Goal: Task Accomplishment & Management: Manage account settings

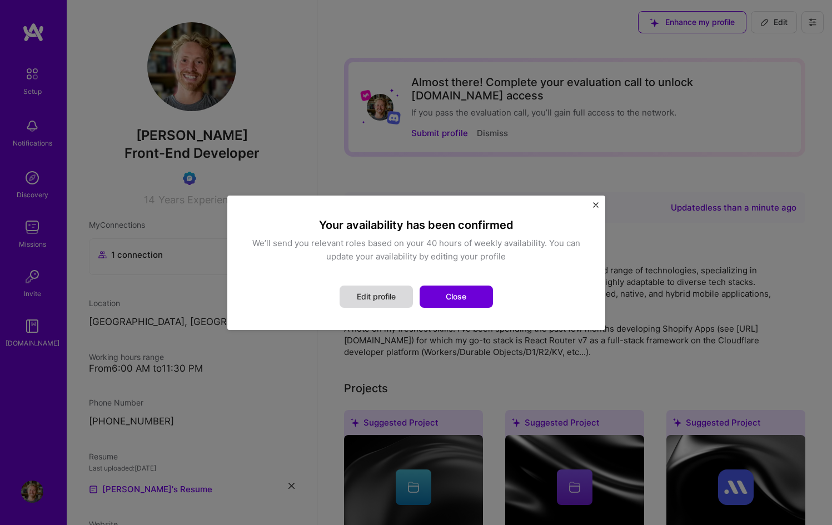
click at [391, 302] on button "Edit profile" at bounding box center [375, 297] width 73 height 22
select select "CH"
select select "Right Now"
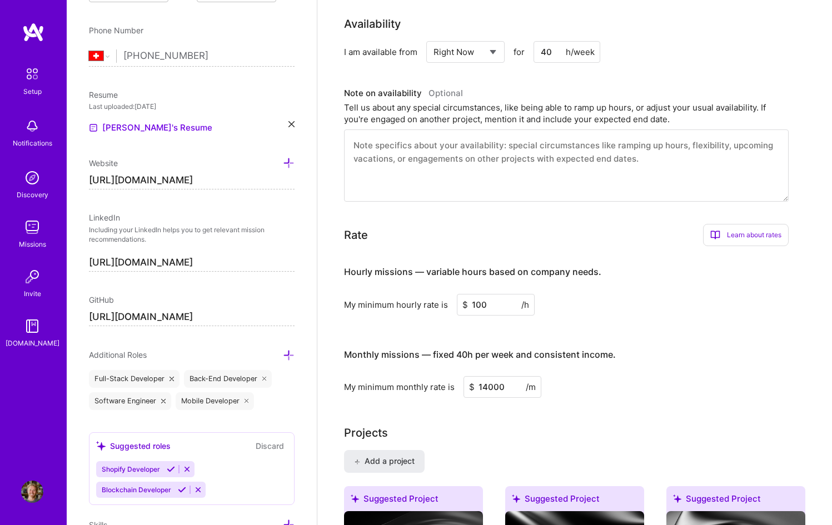
scroll to position [416, 0]
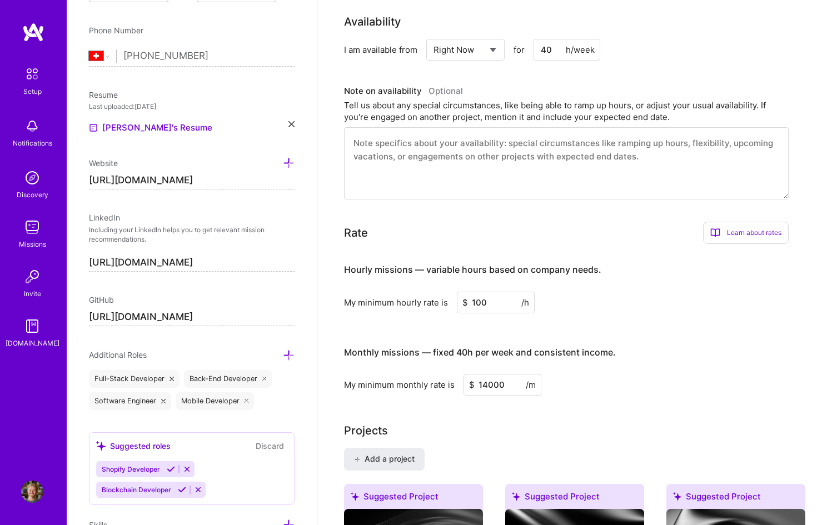
click at [556, 39] on input "40" at bounding box center [566, 50] width 67 height 22
type input "42"
drag, startPoint x: 487, startPoint y: 289, endPoint x: 424, endPoint y: 290, distance: 62.2
click at [424, 292] on div "My minimum hourly rate is $ 100 /h" at bounding box center [566, 303] width 444 height 22
type input "80"
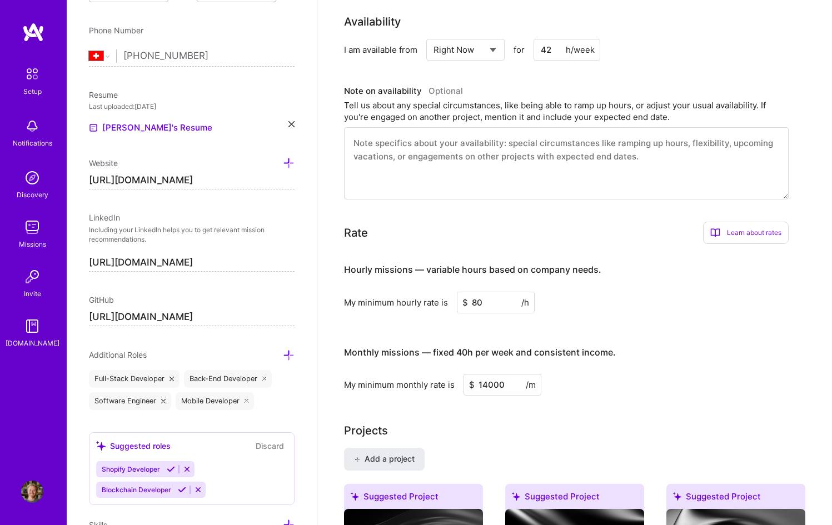
click at [489, 374] on input "14000" at bounding box center [502, 385] width 78 height 22
type input "12000"
click at [476, 292] on input "80" at bounding box center [496, 303] width 78 height 22
type input "90"
click at [489, 374] on input "12000" at bounding box center [502, 385] width 78 height 22
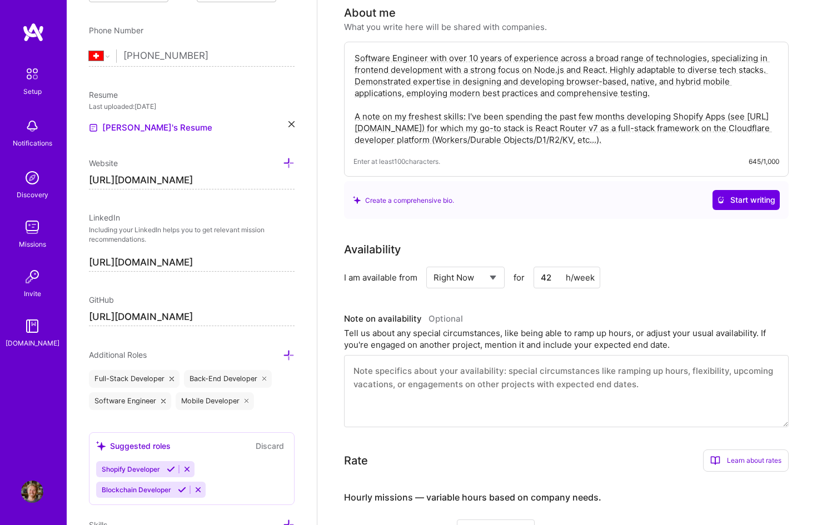
scroll to position [0, 0]
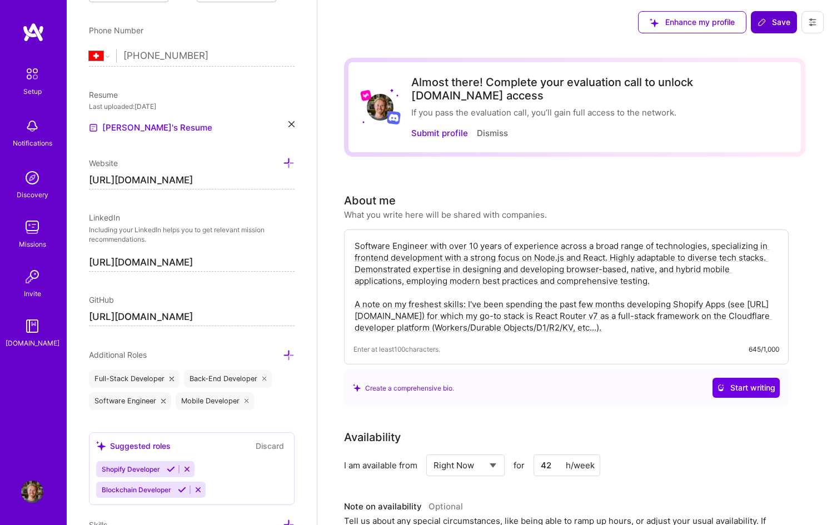
type input "12500"
click at [776, 23] on span "Save" at bounding box center [773, 22] width 33 height 11
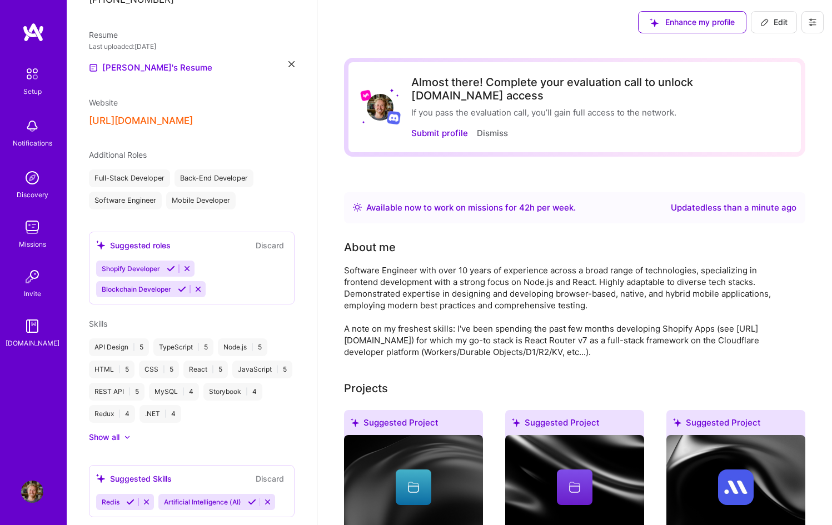
scroll to position [384, 0]
